Goal: Task Accomplishment & Management: Manage account settings

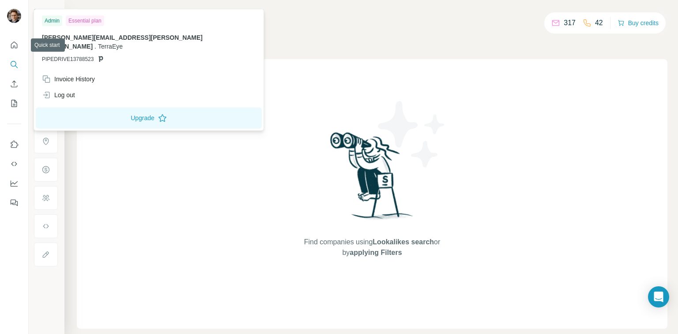
click at [15, 16] on img at bounding box center [14, 16] width 14 height 14
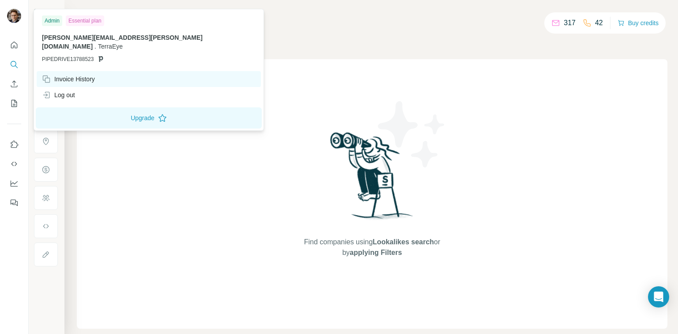
click at [75, 75] on div "Invoice History" at bounding box center [68, 79] width 53 height 9
click at [90, 75] on div "Invoice History" at bounding box center [68, 79] width 53 height 9
click at [120, 179] on div "Find companies using Lookalikes search or by applying Filters" at bounding box center [372, 193] width 590 height 269
click at [13, 14] on img at bounding box center [14, 16] width 14 height 14
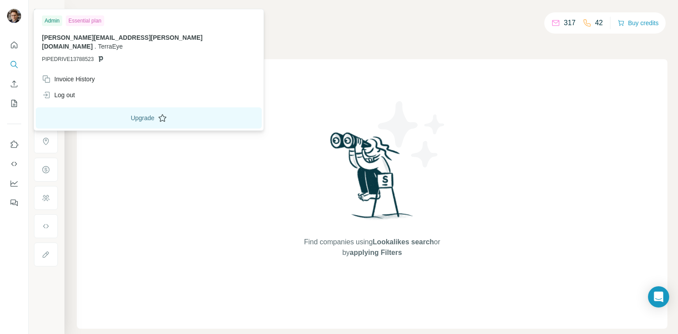
click at [94, 112] on button "Upgrade" at bounding box center [149, 117] width 226 height 21
